Goal: Task Accomplishment & Management: Complete application form

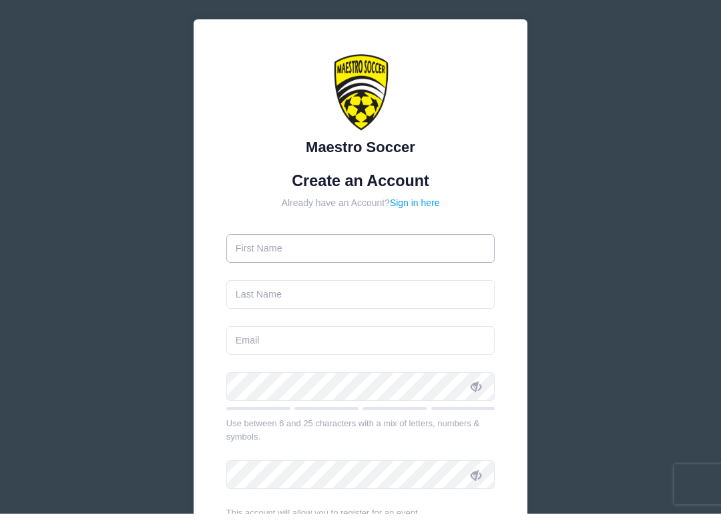
click at [477, 248] on input "text" at bounding box center [360, 262] width 269 height 29
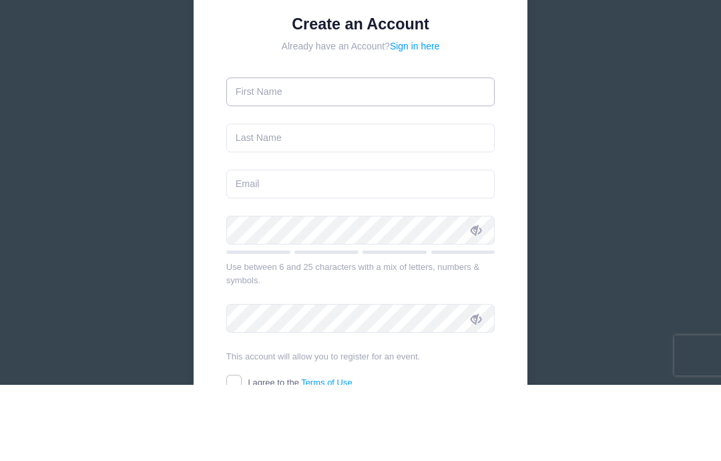
scroll to position [94, 0]
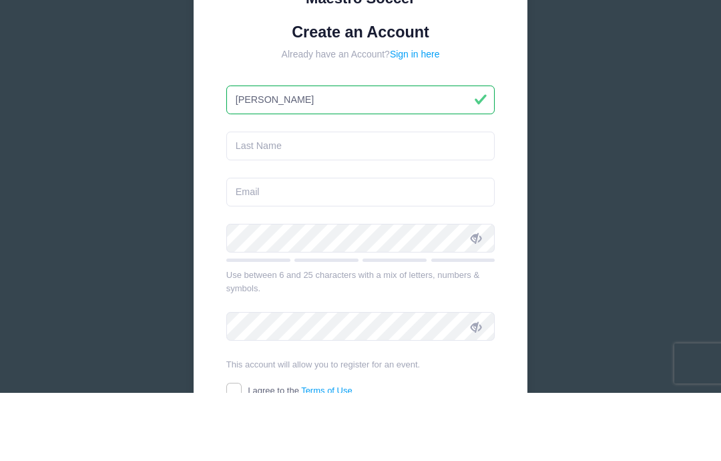
type input "[PERSON_NAME]"
click at [326, 200] on input "text" at bounding box center [360, 214] width 269 height 29
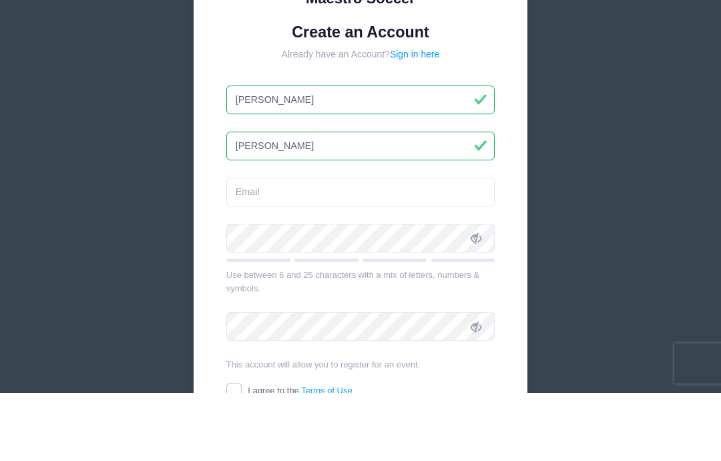
type input "[PERSON_NAME]"
click at [340, 246] on input "email" at bounding box center [360, 260] width 269 height 29
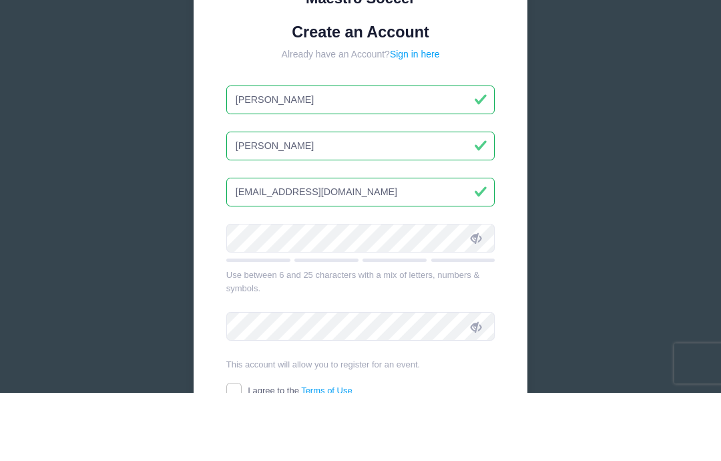
type input "[EMAIL_ADDRESS][DOMAIN_NAME]"
click at [475, 301] on icon at bounding box center [476, 306] width 11 height 11
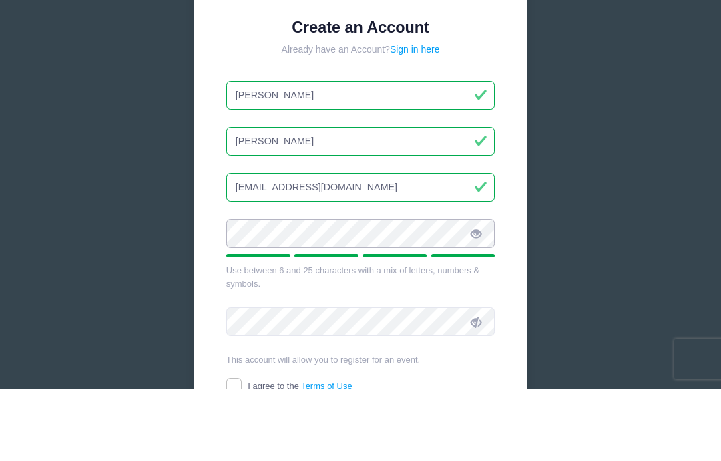
scroll to position [107, 0]
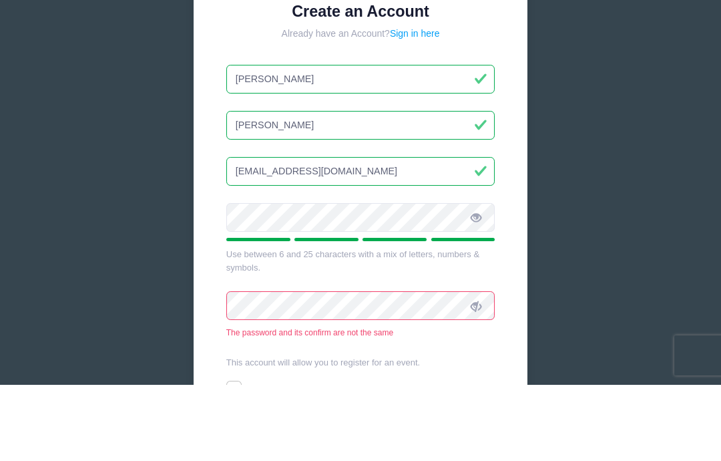
click at [470, 370] on span at bounding box center [476, 381] width 23 height 23
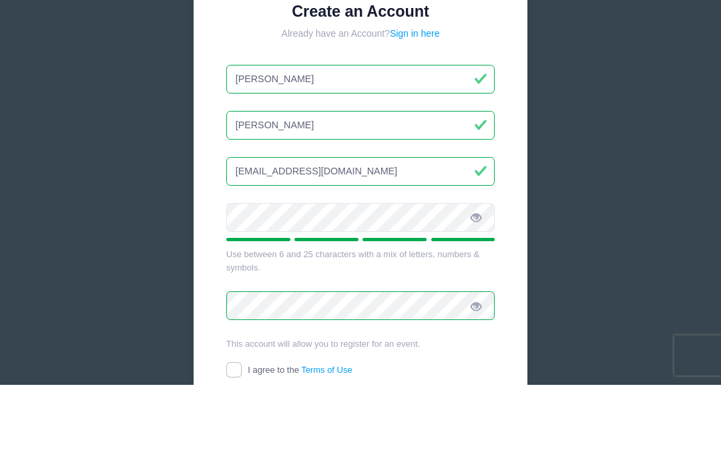
click at [240, 438] on input "I agree to the Terms of Use" at bounding box center [233, 445] width 15 height 15
checkbox input "true"
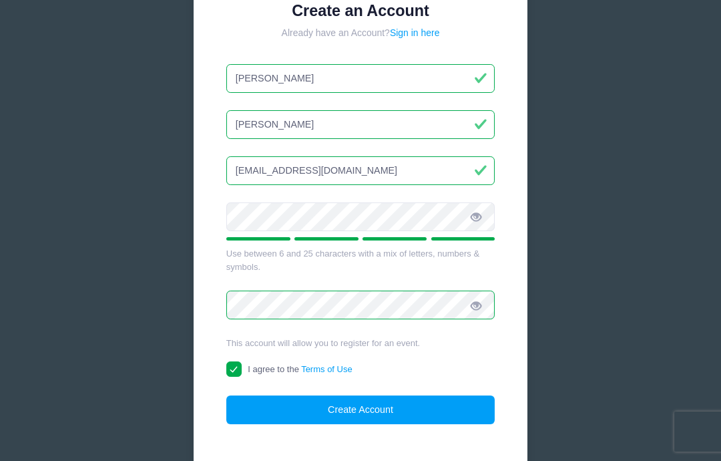
click at [409, 410] on button "Create Account" at bounding box center [360, 409] width 269 height 29
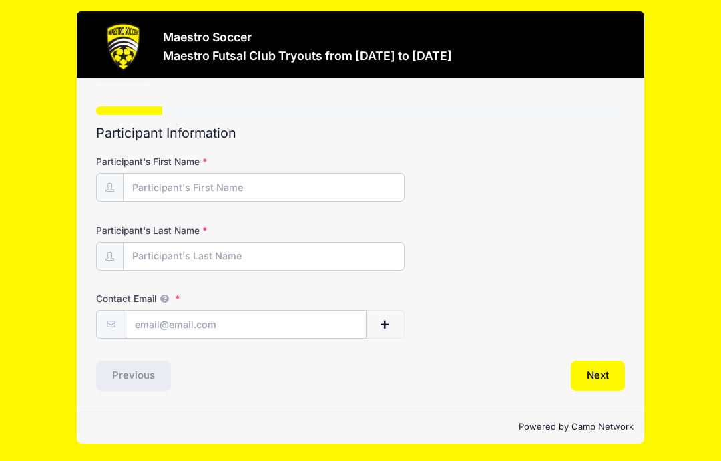
scroll to position [19, 0]
click at [617, 360] on button "Next" at bounding box center [598, 375] width 54 height 31
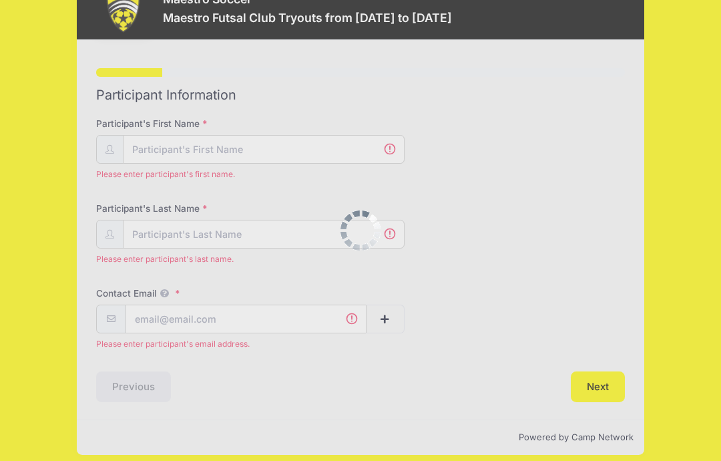
scroll to position [53, 0]
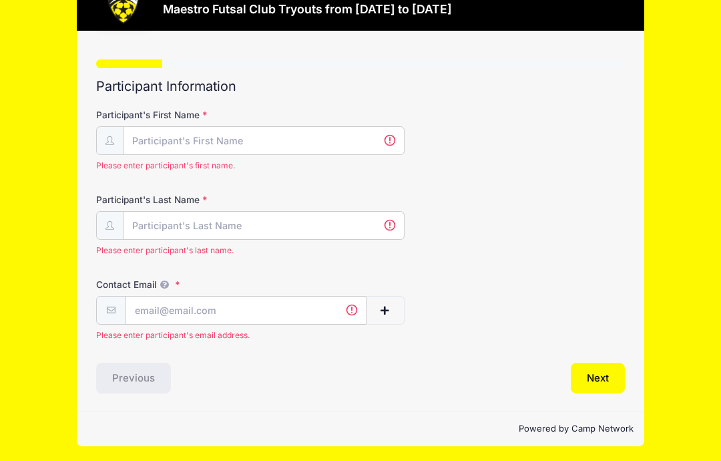
click at [637, 323] on div "Step 1 /7 Step 1 Step 2 Step 3 Step 4 Step 5 Policies Extra Items Summary Parti…" at bounding box center [360, 221] width 567 height 380
